Goal: Task Accomplishment & Management: Manage account settings

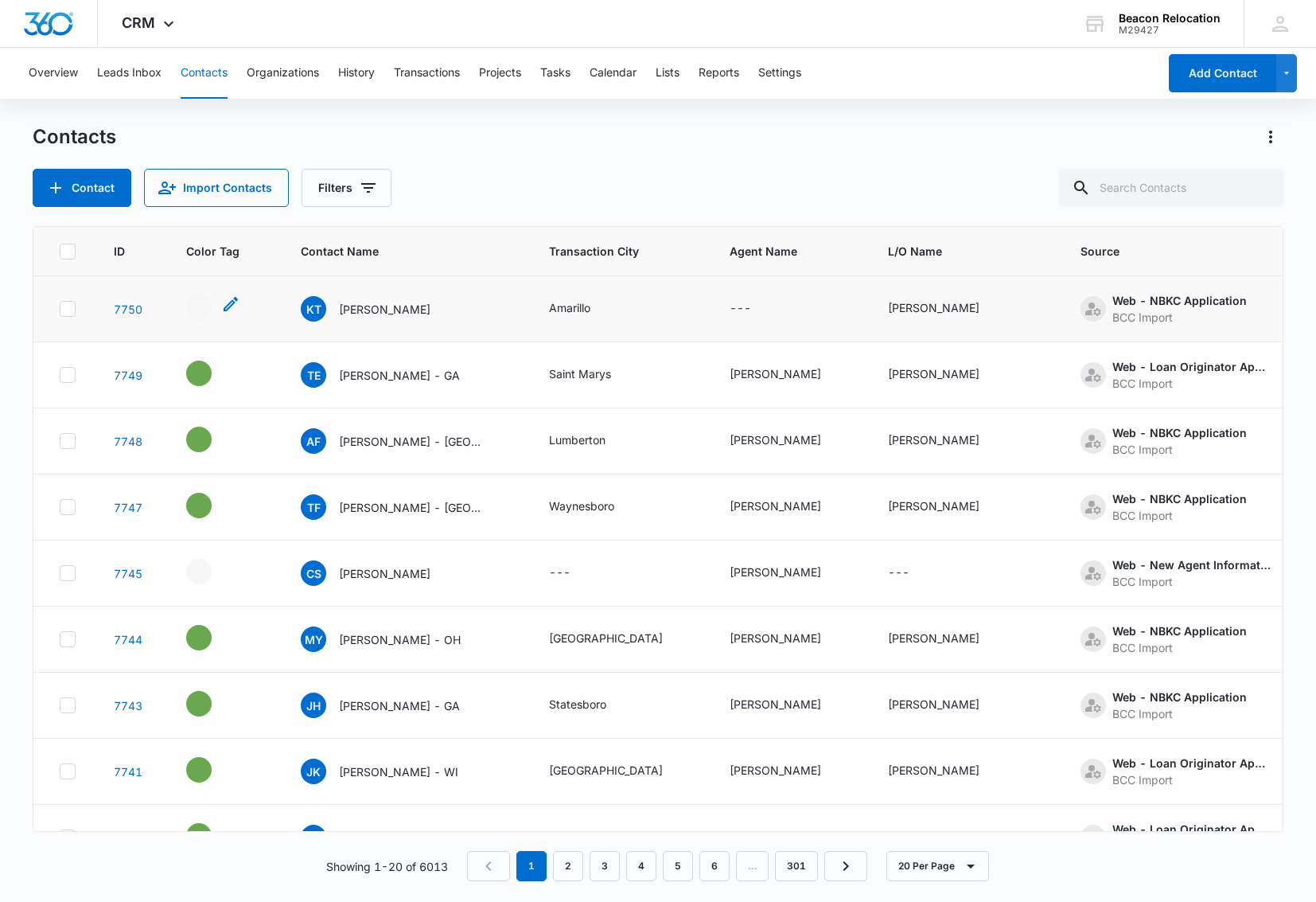
click at [229, 303] on icon "- - Select to Edit Field" at bounding box center [231, 304] width 19 height 19
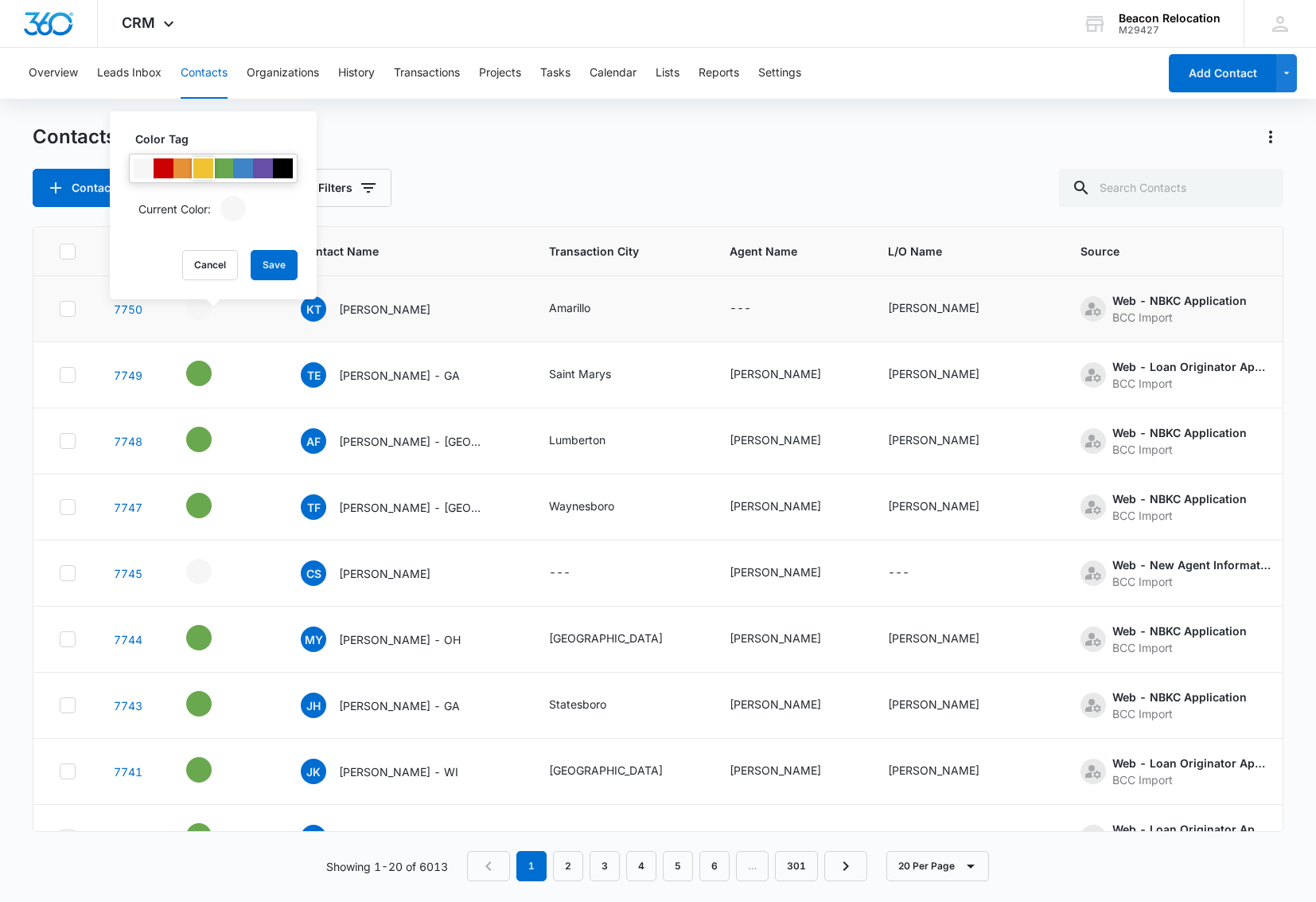
click at [195, 171] on div at bounding box center [202, 168] width 20 height 20
drag, startPoint x: 285, startPoint y: 263, endPoint x: 275, endPoint y: 266, distance: 10.4
click at [284, 262] on button "Save" at bounding box center [274, 265] width 47 height 30
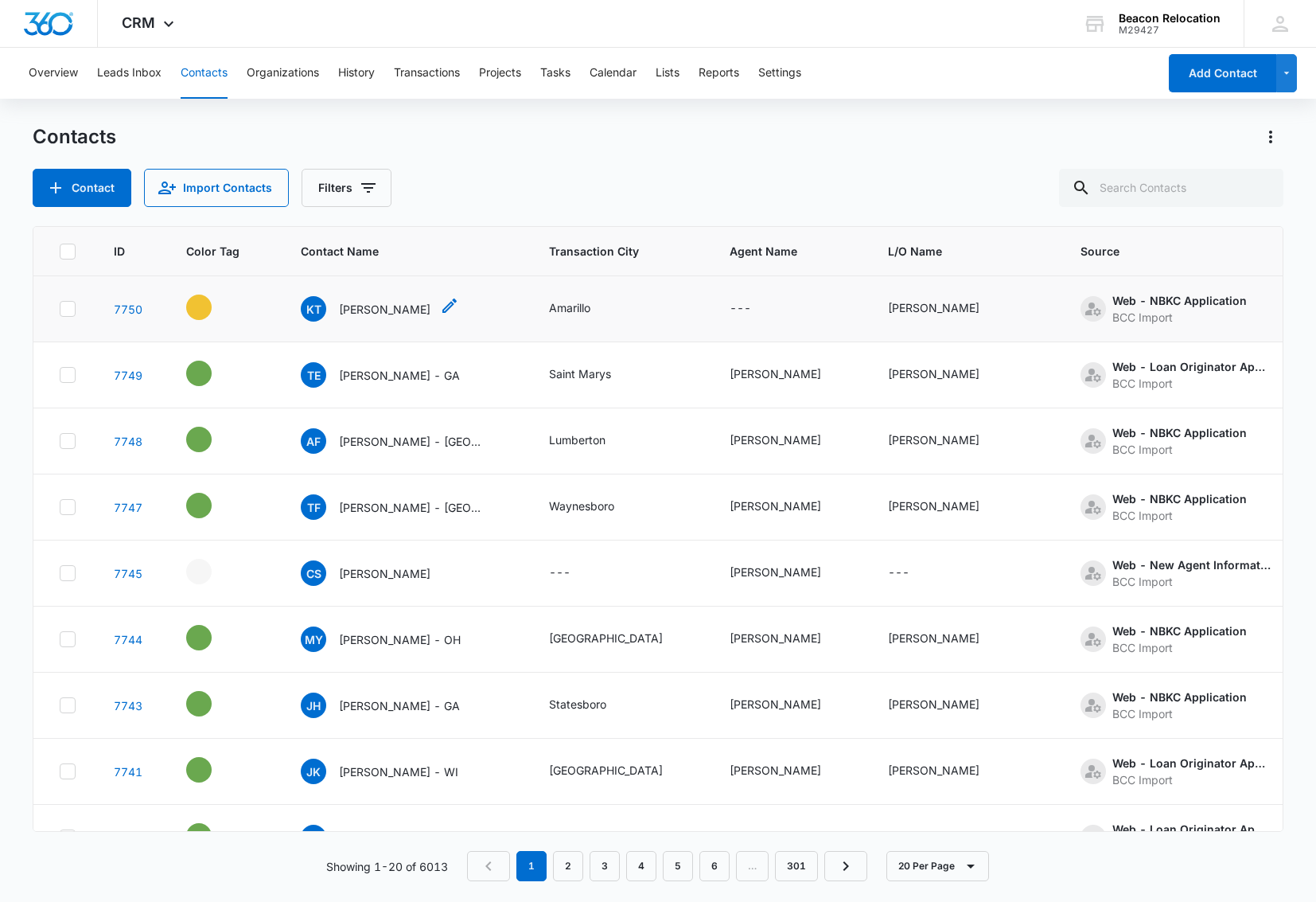
click at [442, 305] on icon "Contact Name - Kyle Thompson - Select to Edit Field" at bounding box center [449, 305] width 14 height 14
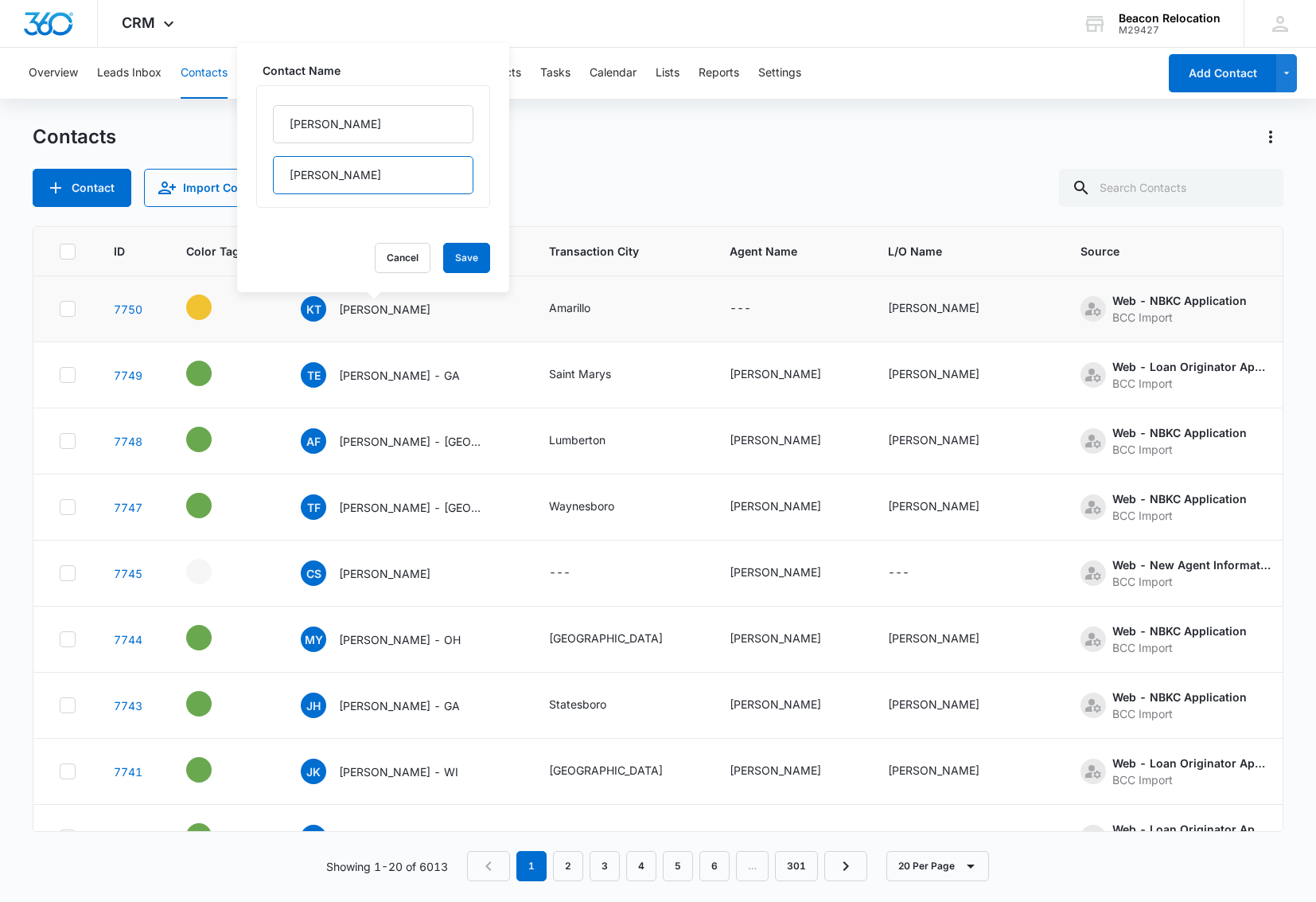
click at [365, 179] on input "[PERSON_NAME]" at bounding box center [373, 174] width 201 height 38
type input "[PERSON_NAME] - [GEOGRAPHIC_DATA]"
click at [479, 261] on button "Save" at bounding box center [467, 258] width 47 height 30
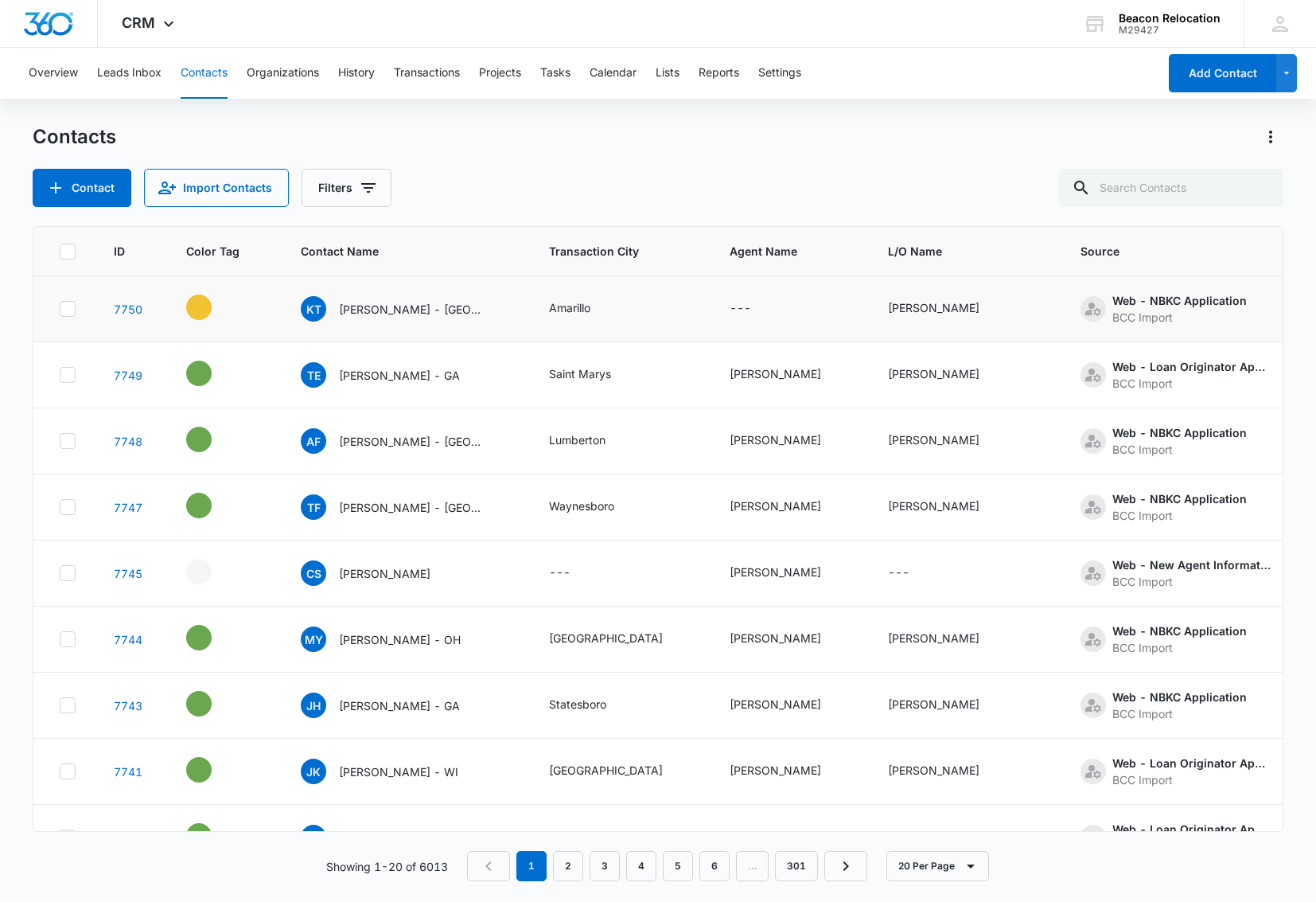
click at [763, 309] on icon "Agent Name - - Select to Edit Field" at bounding box center [770, 308] width 14 height 14
click at [671, 203] on input "Agent Name" at bounding box center [699, 206] width 201 height 38
type input "[PERSON_NAME]"
click at [787, 257] on button "Save" at bounding box center [776, 257] width 47 height 30
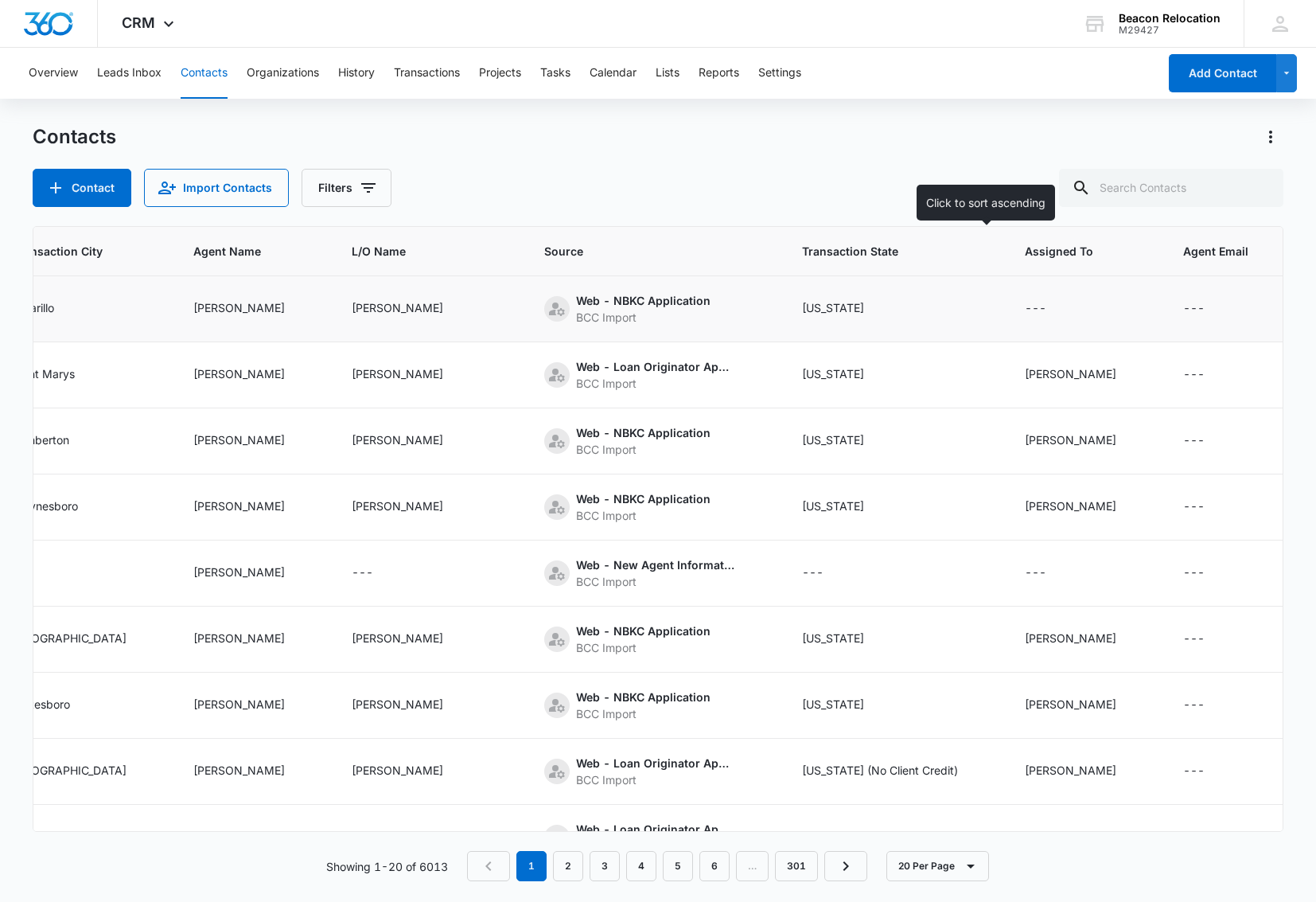
scroll to position [0, 535]
click at [1056, 308] on icon "Assigned To - - Select to Edit Field" at bounding box center [1066, 308] width 19 height 19
click at [930, 203] on div "Assigned To" at bounding box center [946, 207] width 65 height 17
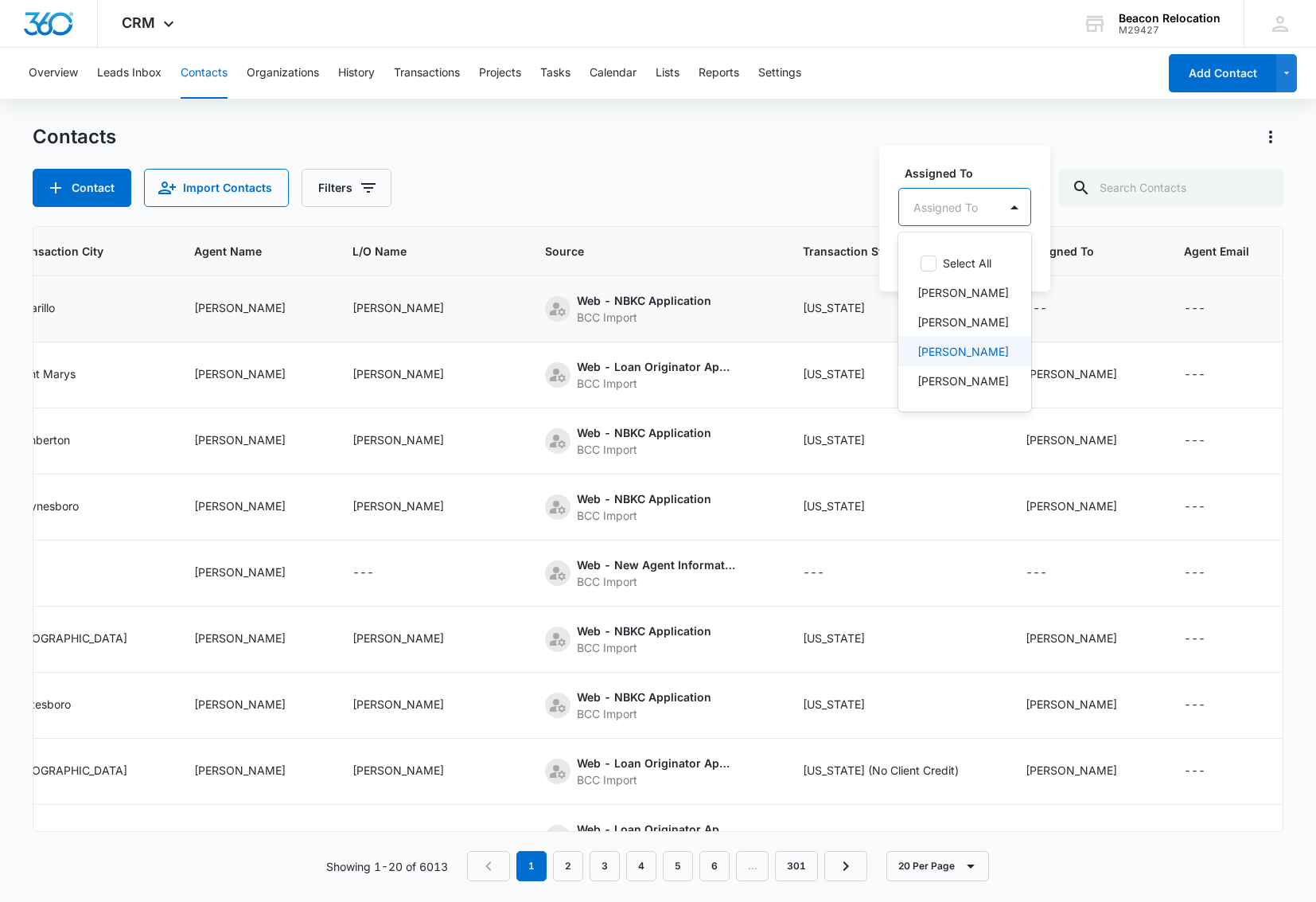
click at [953, 344] on p "[PERSON_NAME]" at bounding box center [964, 352] width 92 height 17
click at [1011, 196] on div "[PERSON_NAME]" at bounding box center [973, 205] width 148 height 38
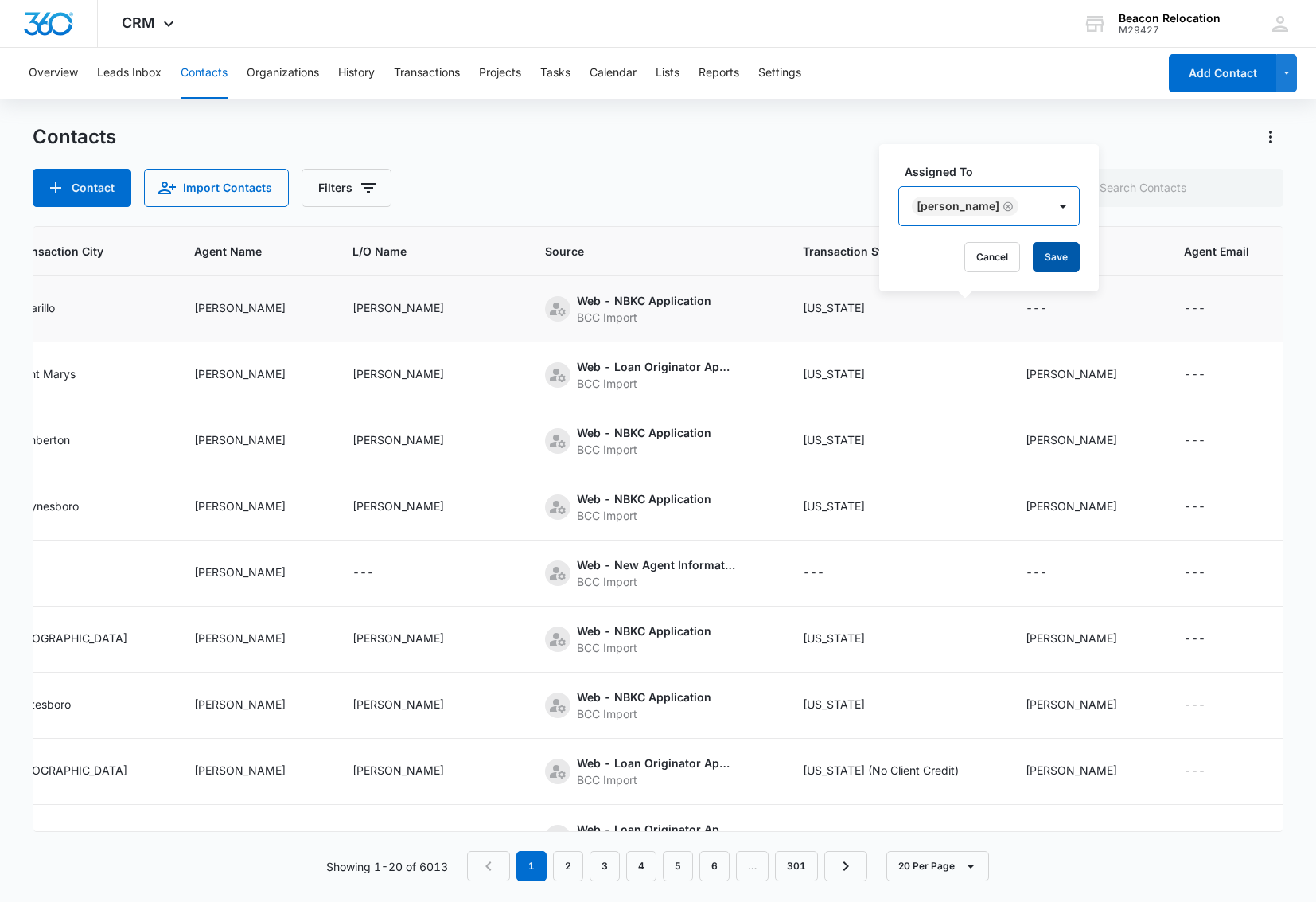
click at [1035, 257] on button "Save" at bounding box center [1056, 257] width 47 height 30
click at [1059, 572] on icon "Assigned To - - Select to Edit Field" at bounding box center [1066, 573] width 14 height 14
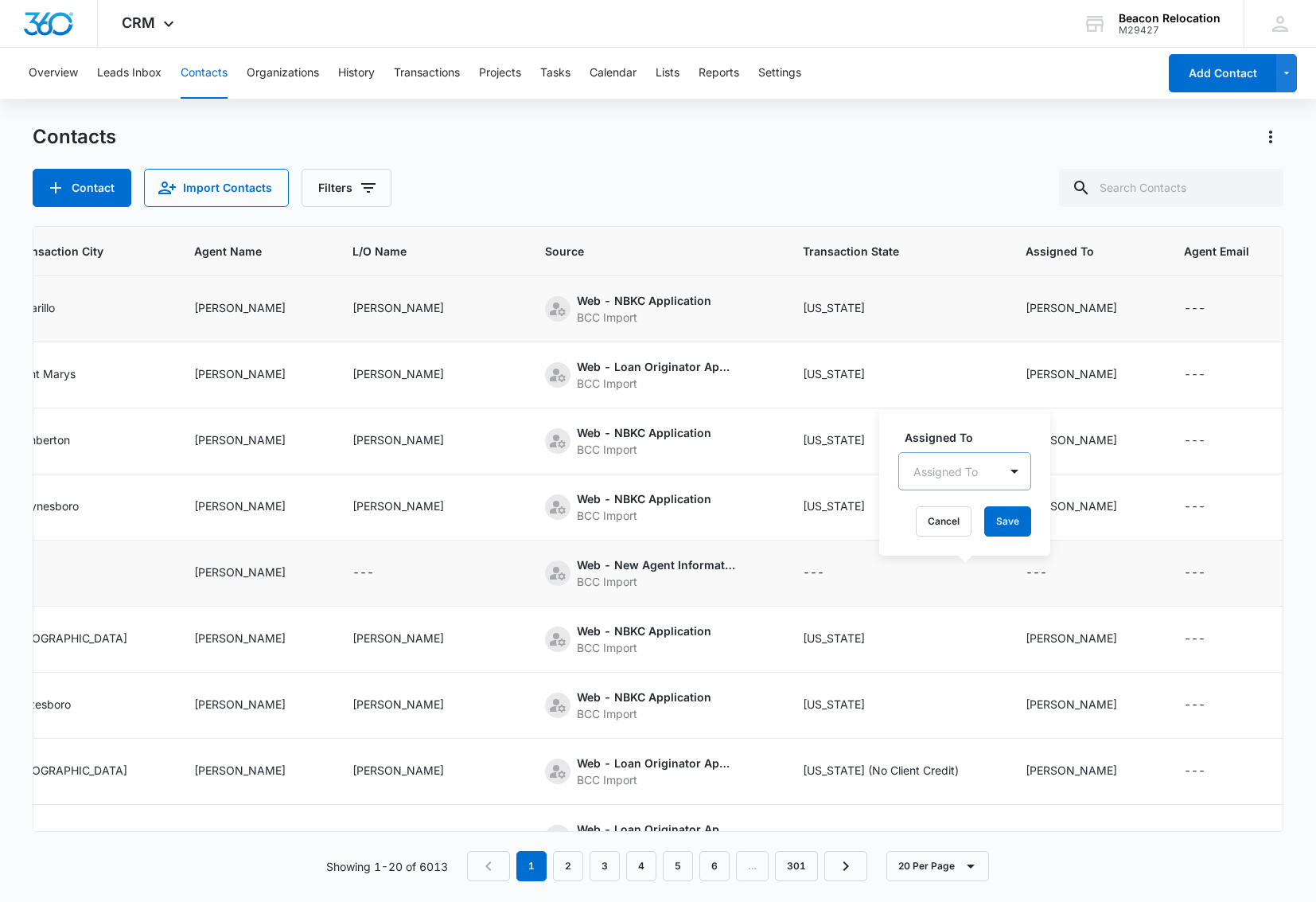
click at [946, 470] on div "Assigned To" at bounding box center [946, 472] width 65 height 17
click at [950, 611] on p "[PERSON_NAME]" at bounding box center [964, 616] width 92 height 17
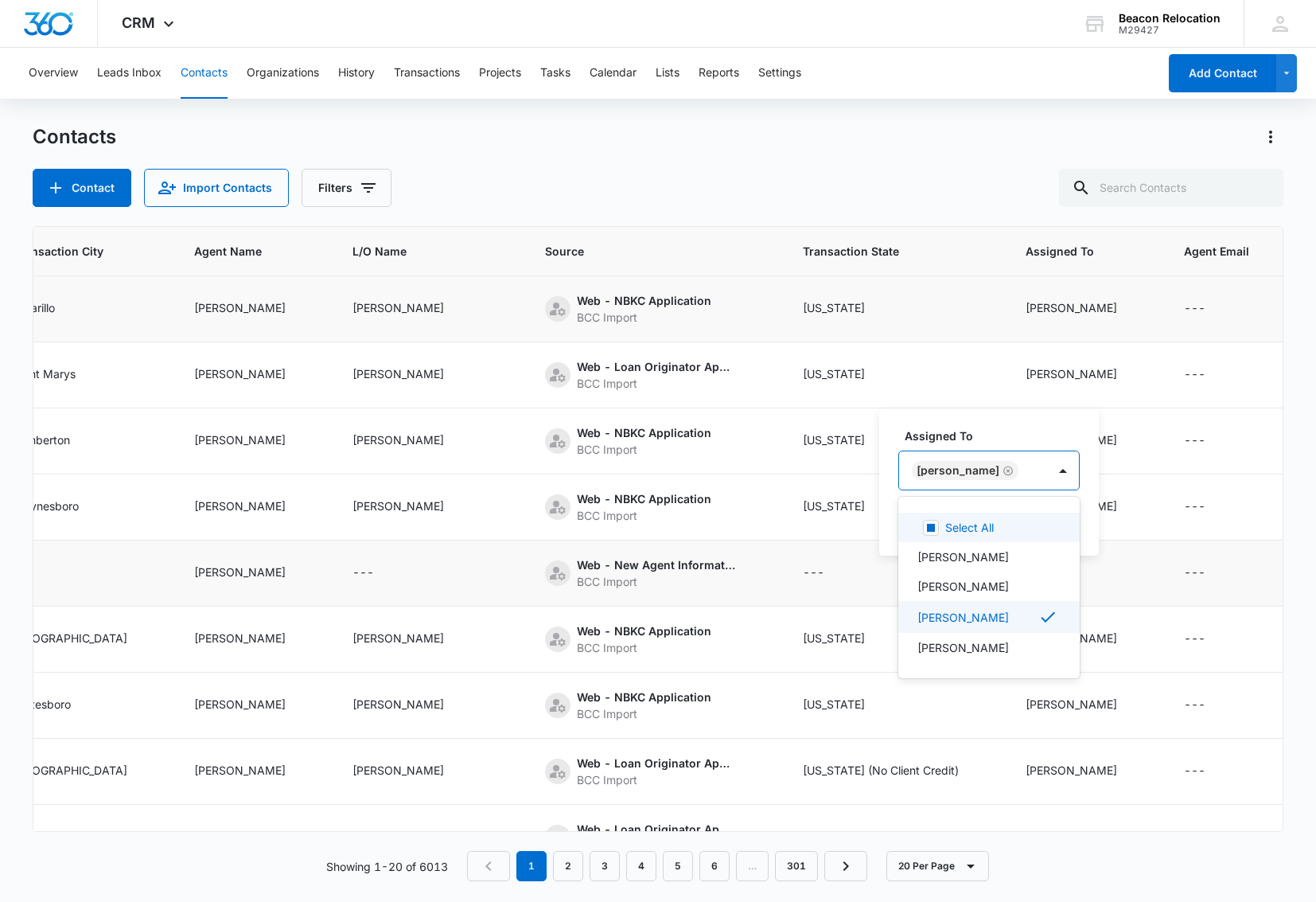
click at [1019, 452] on div "[PERSON_NAME]" at bounding box center [973, 470] width 148 height 38
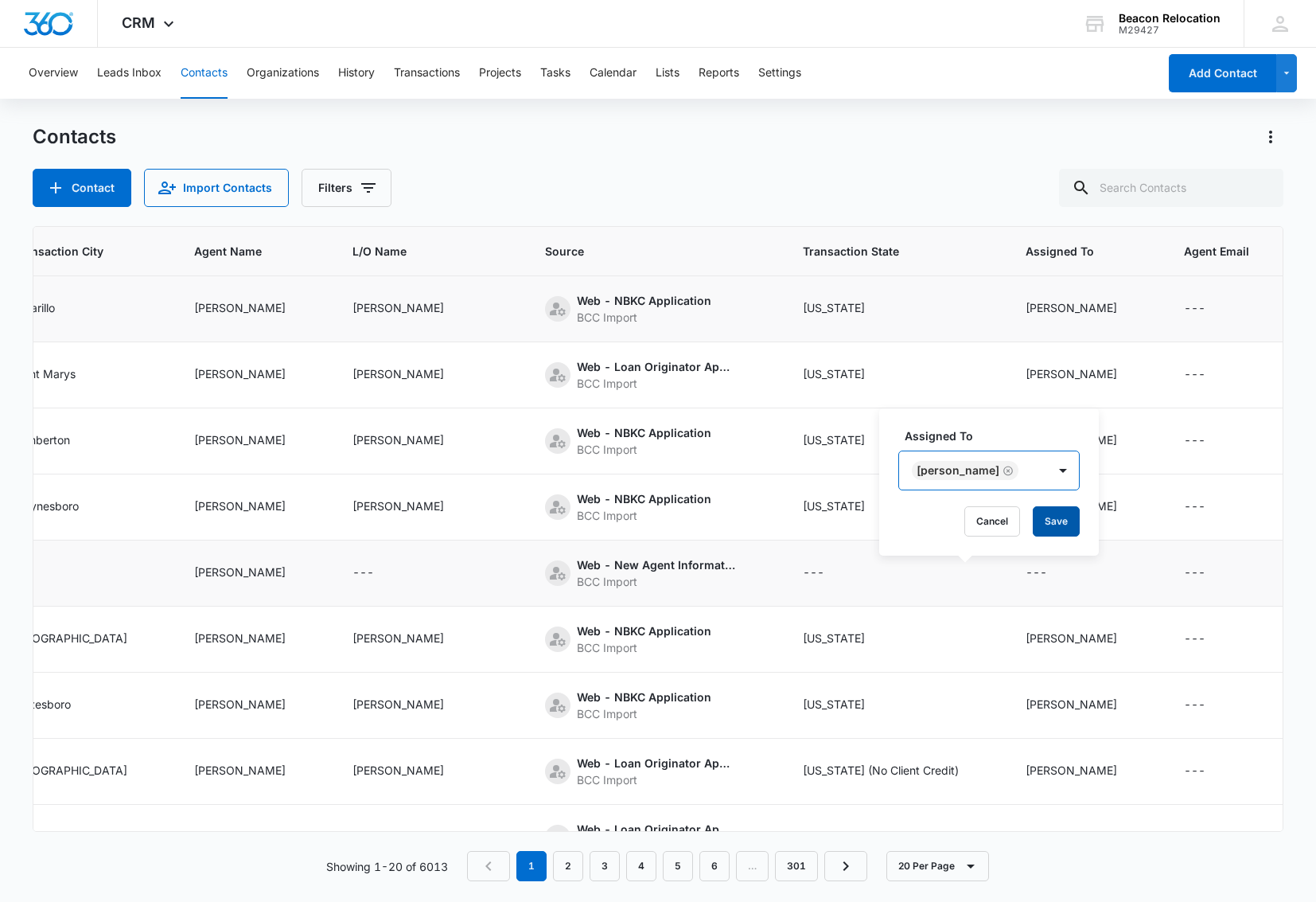
click at [1035, 526] on button "Save" at bounding box center [1056, 521] width 47 height 30
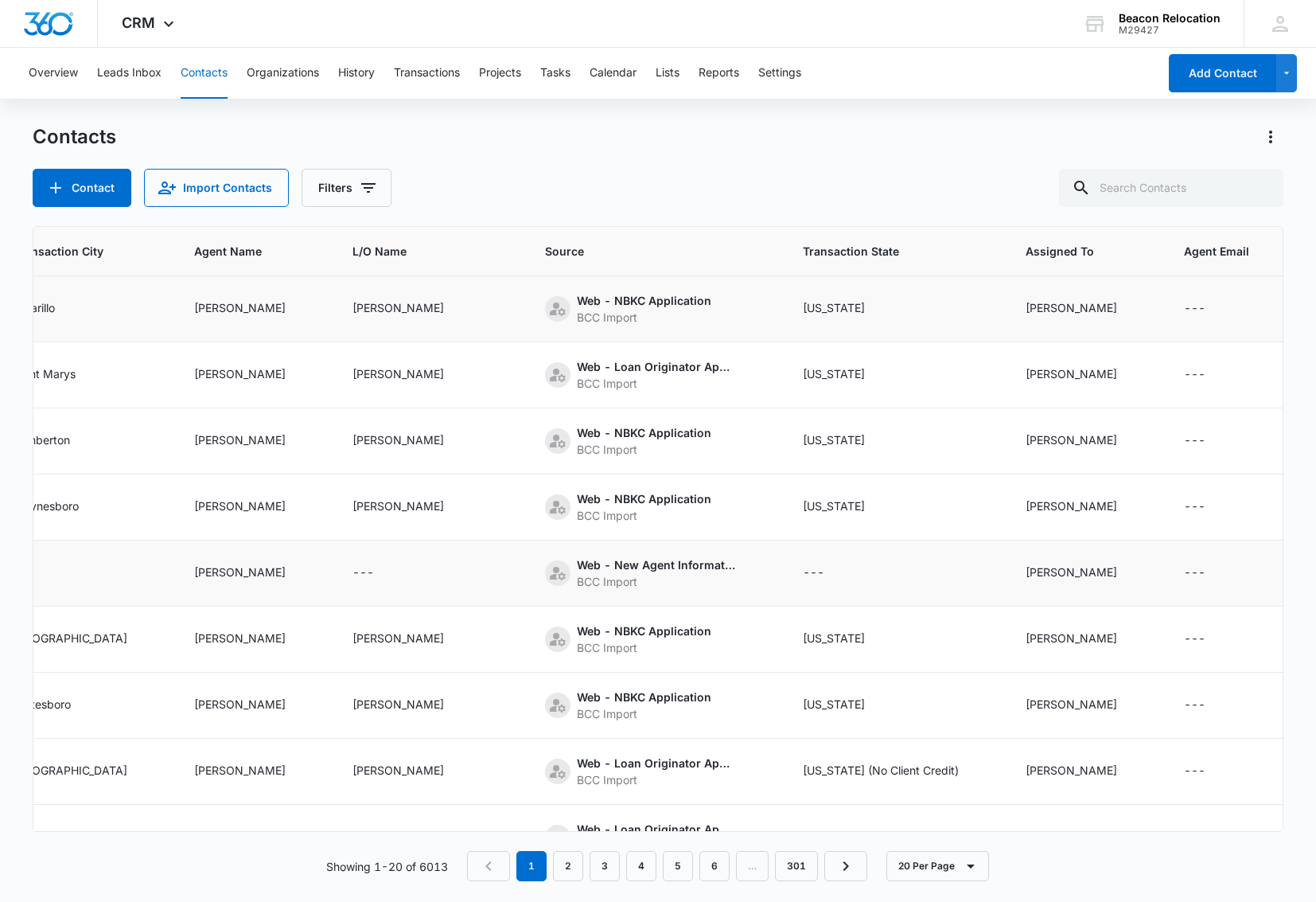
click at [834, 572] on icon "Transaction State - - Select to Edit Field" at bounding box center [844, 573] width 19 height 19
click at [721, 468] on div "Transaction State" at bounding box center [730, 472] width 92 height 17
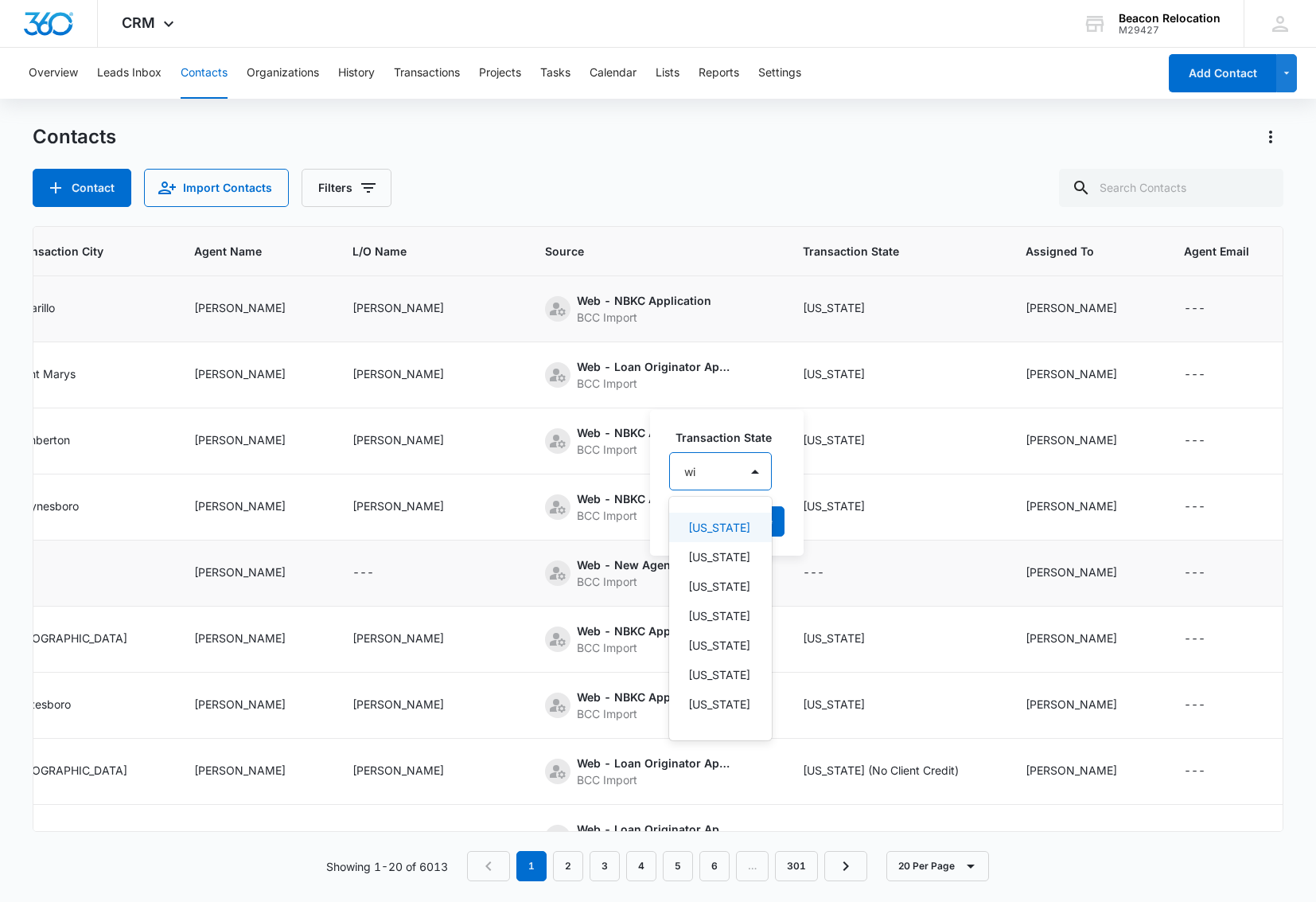
type input "wis"
click at [725, 539] on p "[US_STATE] (No Client Credit)" at bounding box center [718, 543] width 61 height 50
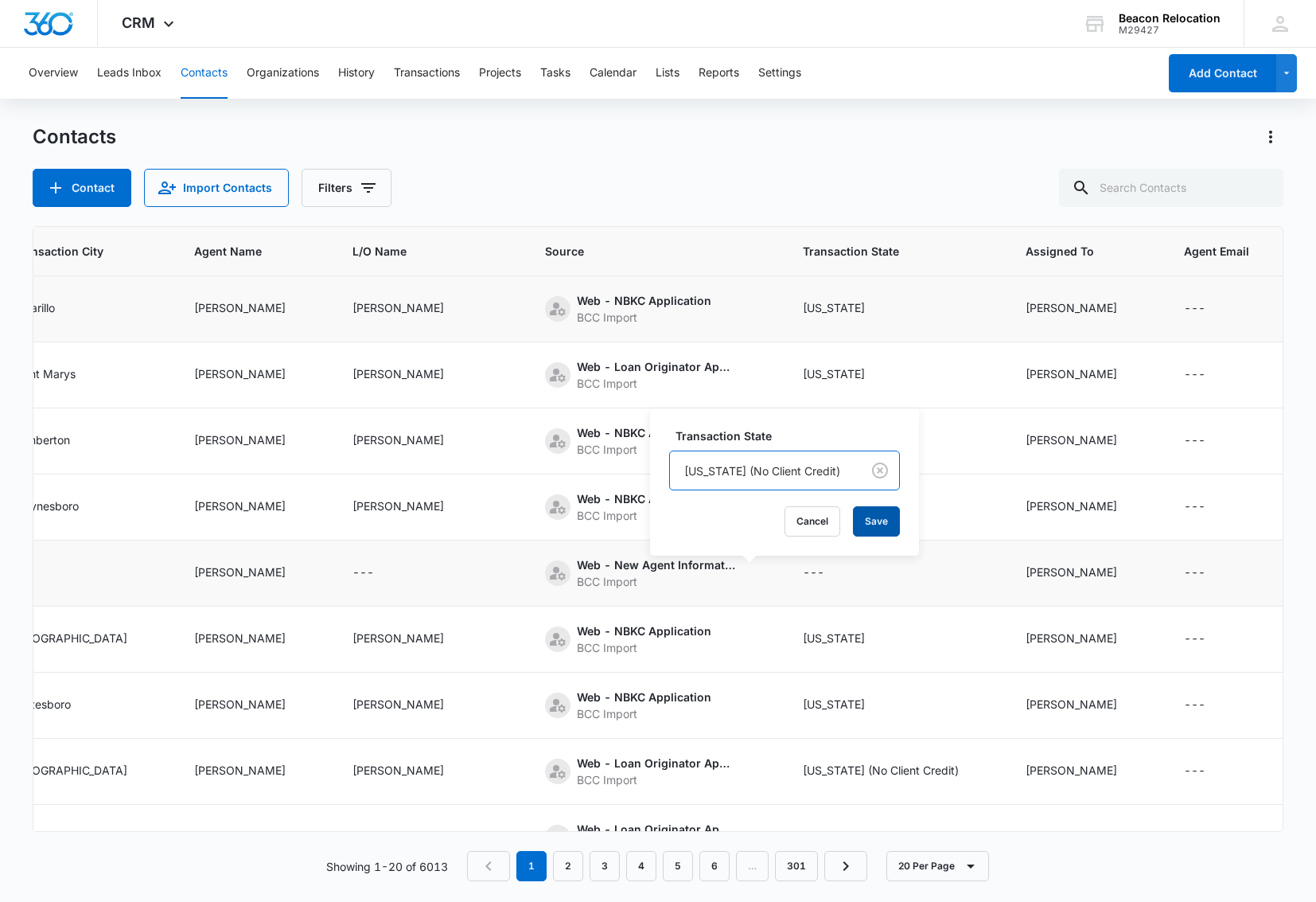
click at [861, 518] on button "Save" at bounding box center [876, 521] width 47 height 30
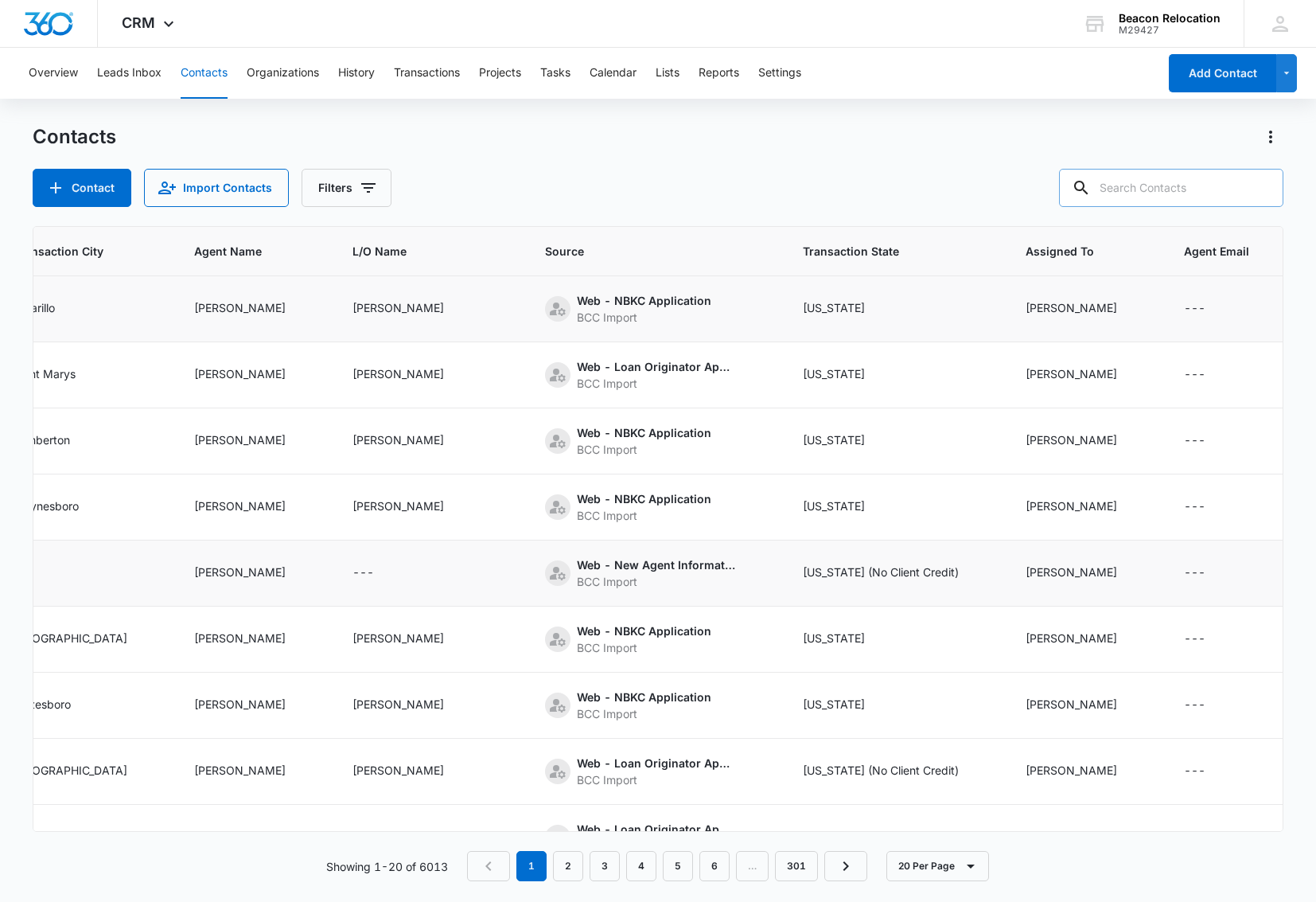
click at [1155, 188] on input "text" at bounding box center [1171, 188] width 224 height 38
type input "amarillo"
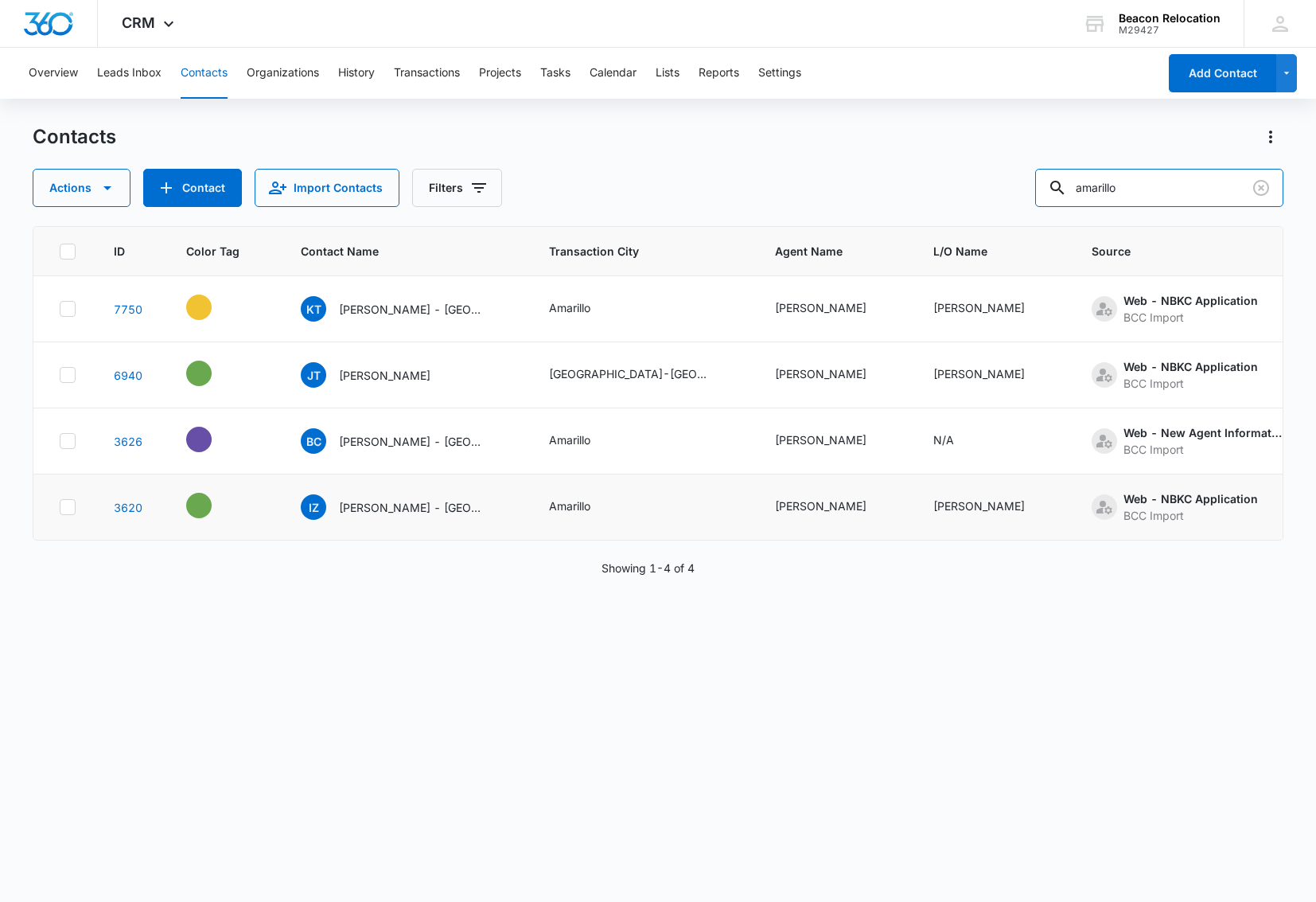
scroll to position [0, 0]
